Goal: Task Accomplishment & Management: Use online tool/utility

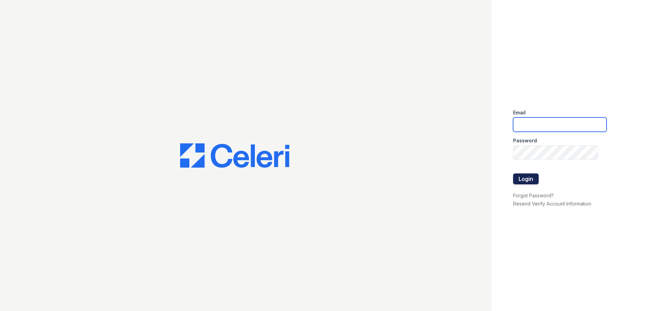
type input "villaschaseoaks1@cafmanagement.com"
click at [524, 177] on button "Login" at bounding box center [526, 178] width 26 height 11
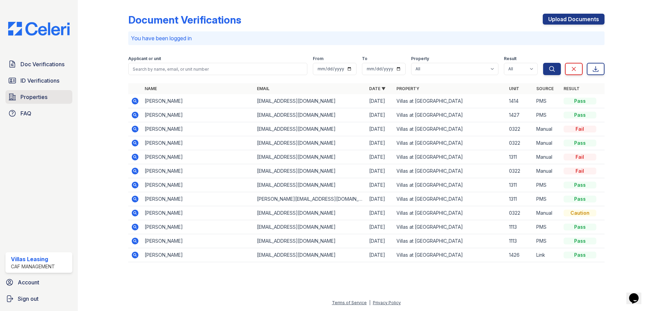
click at [21, 96] on span "Properties" at bounding box center [33, 97] width 27 height 8
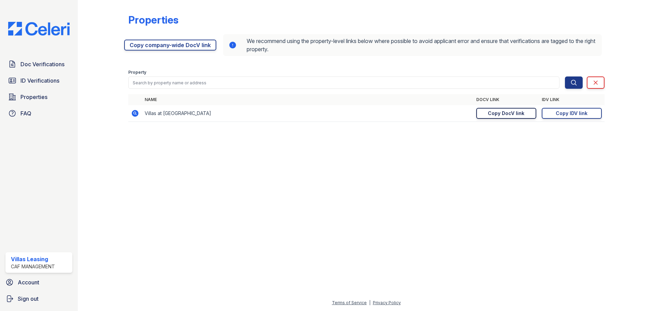
click at [509, 113] on div "Copy DocV link" at bounding box center [506, 113] width 37 height 7
click at [580, 113] on div "Copy IDV link" at bounding box center [572, 113] width 32 height 7
